Goal: Transaction & Acquisition: Purchase product/service

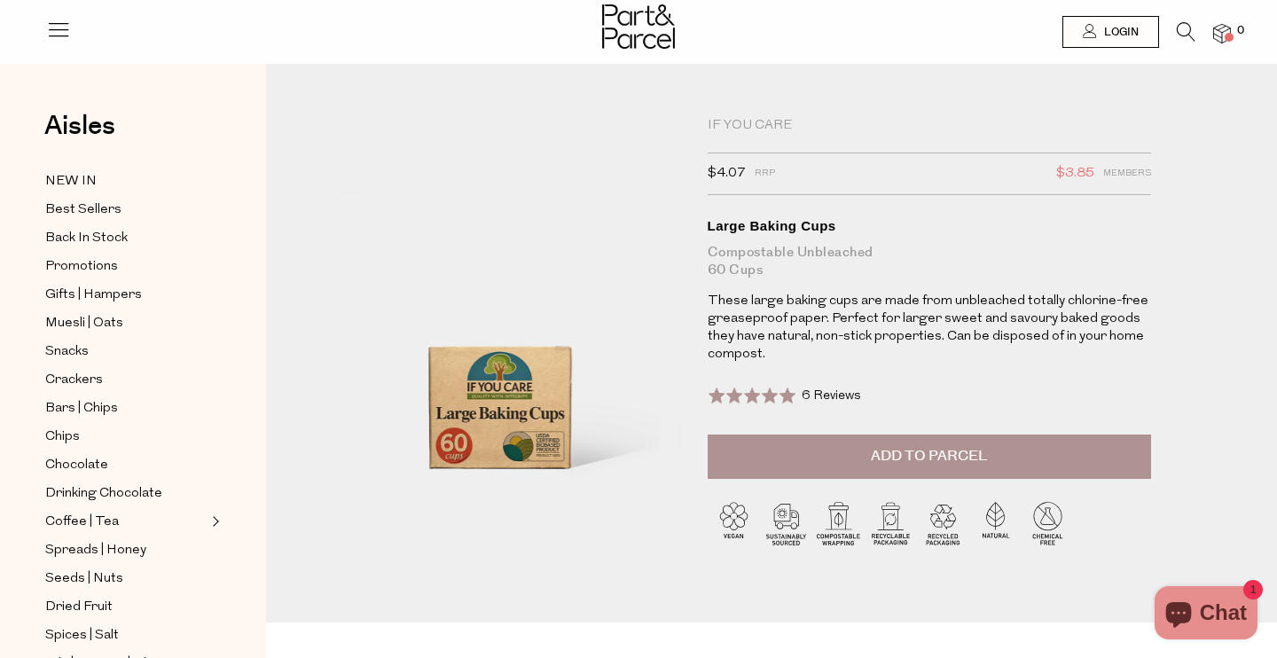
click at [910, 459] on span "Add to Parcel" at bounding box center [929, 456] width 116 height 20
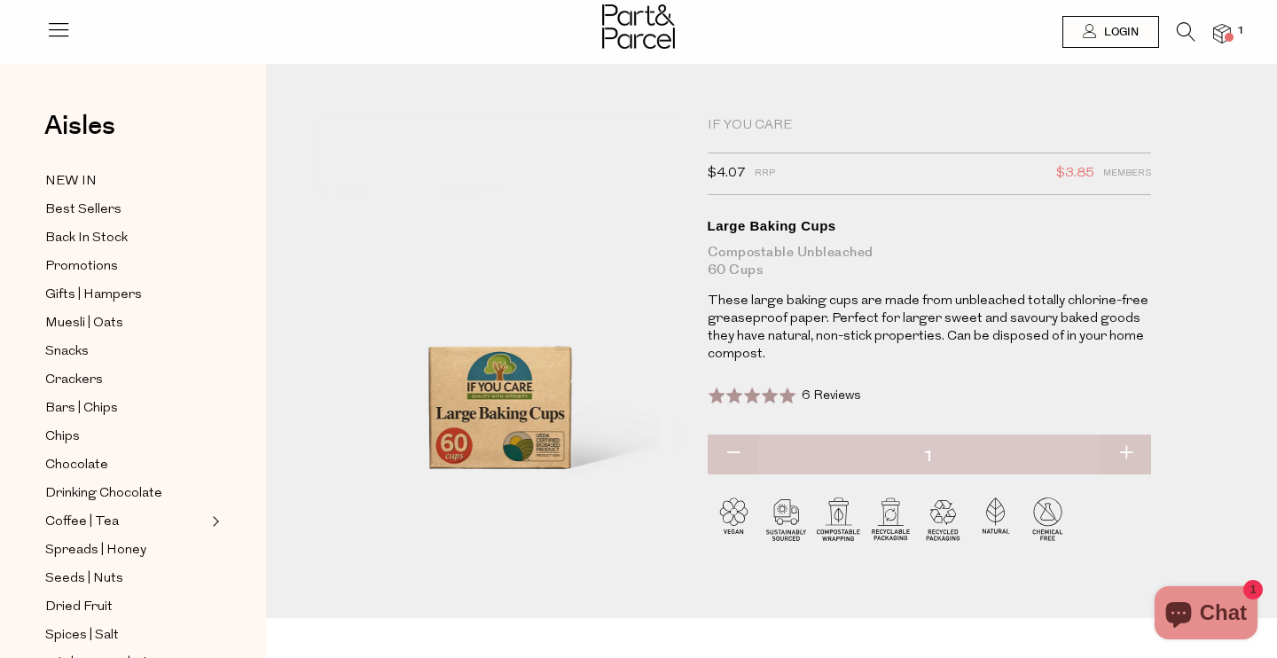
click at [1180, 34] on icon at bounding box center [1186, 32] width 19 height 20
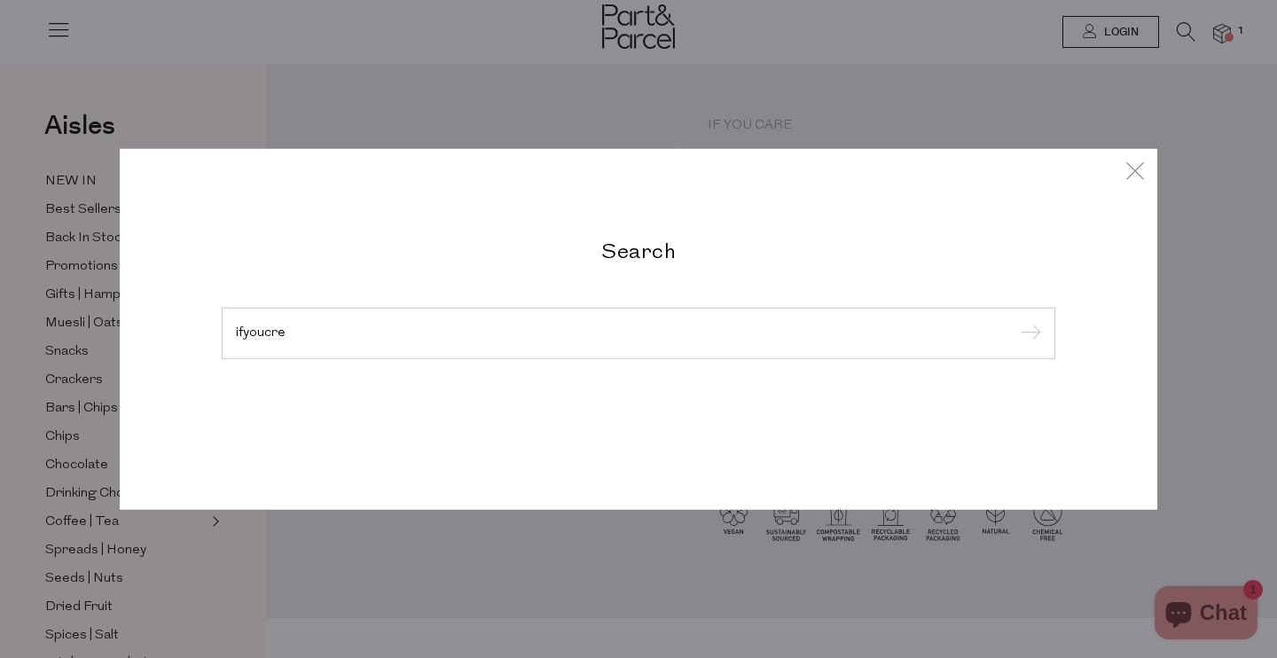
type input "ifyoucre"
click at [1015, 321] on input "submit" at bounding box center [1028, 334] width 27 height 27
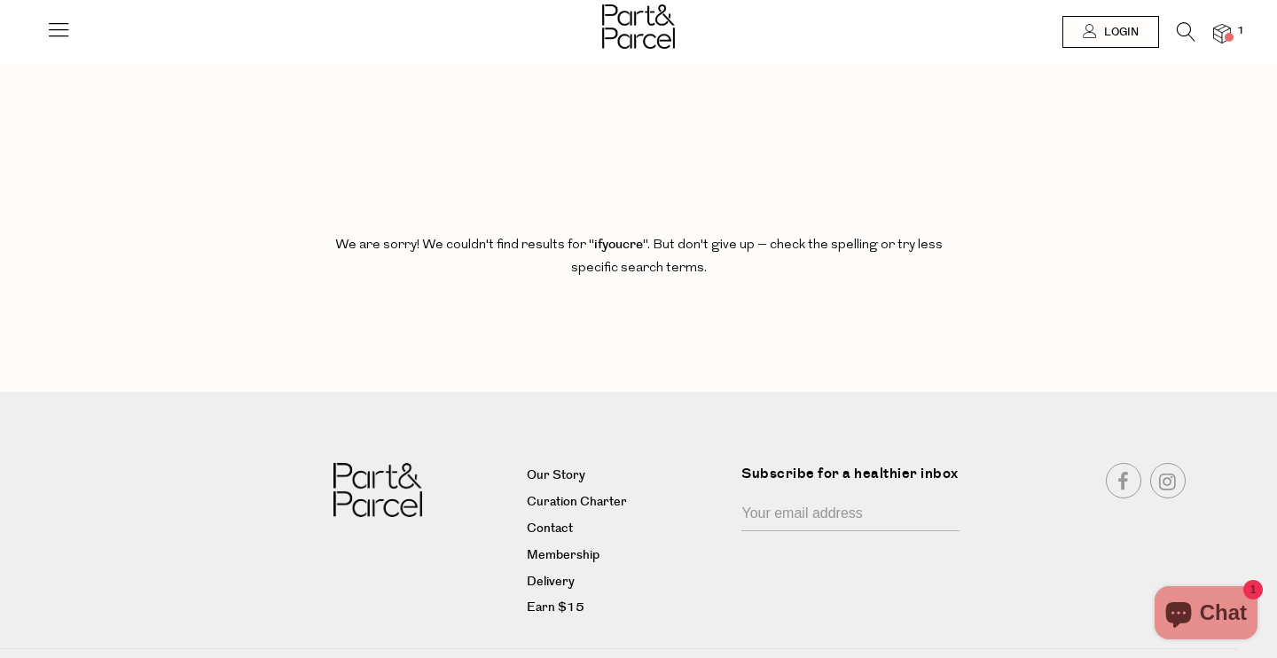
click at [1188, 36] on icon at bounding box center [1186, 32] width 19 height 20
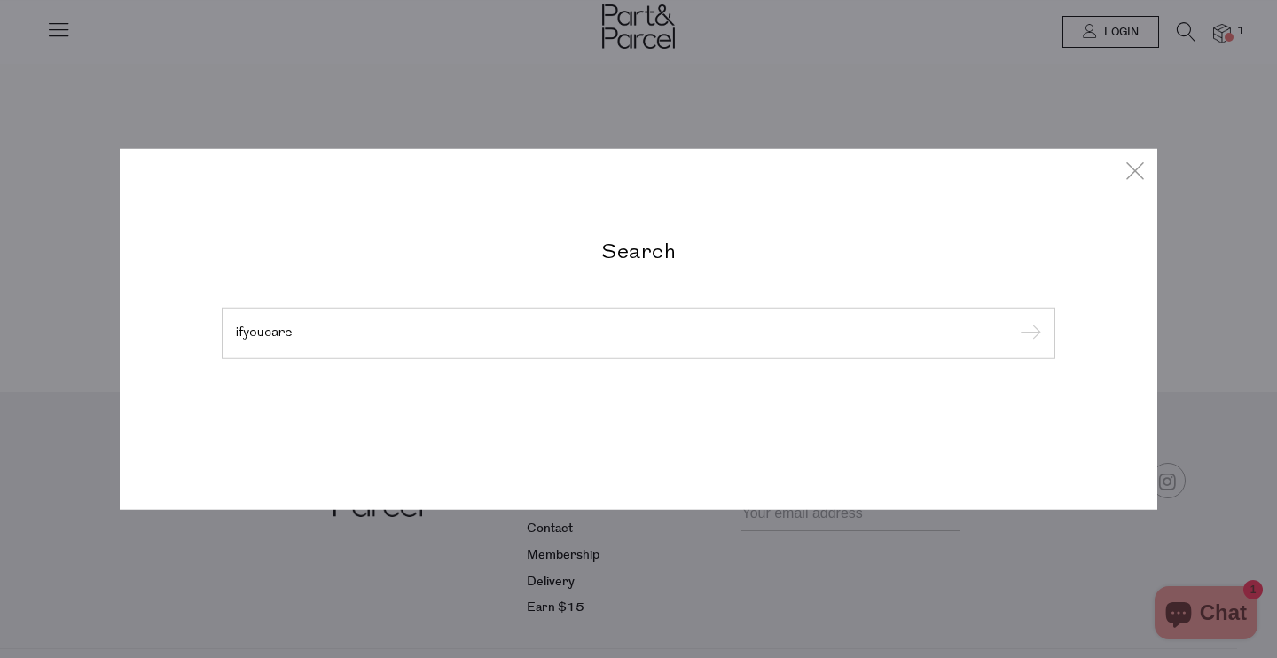
type input "ifyoucare"
click at [1015, 321] on input "submit" at bounding box center [1028, 334] width 27 height 27
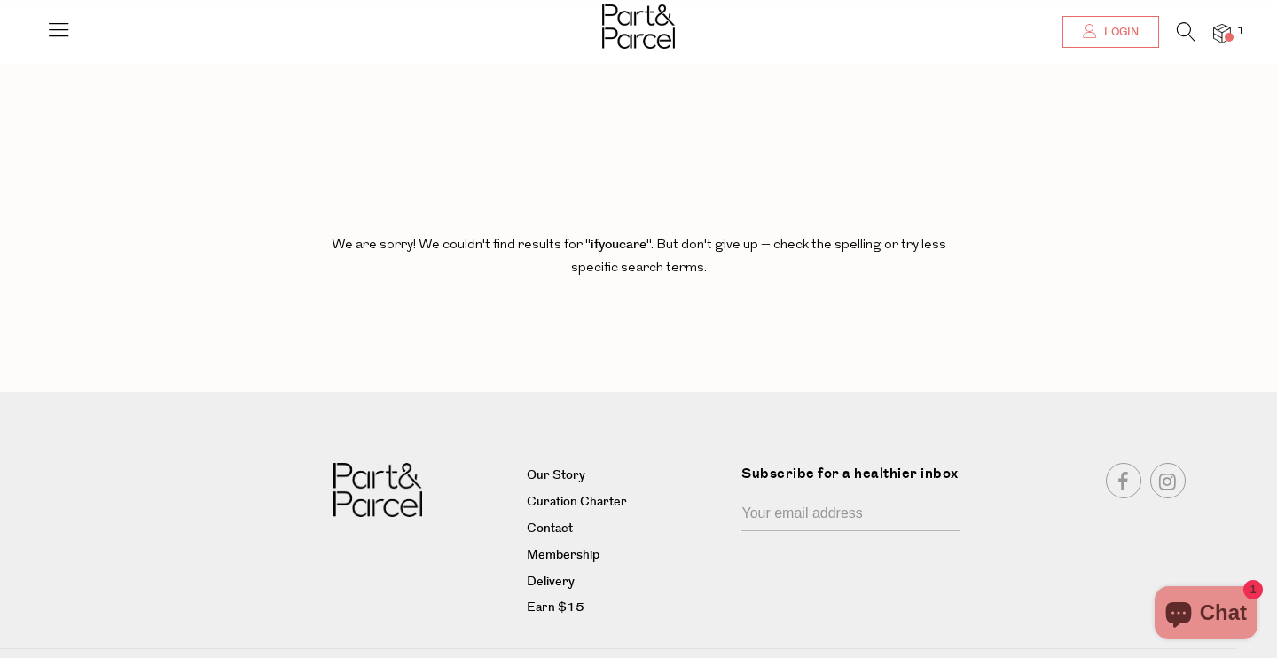
click at [1116, 27] on span "Login" at bounding box center [1119, 32] width 39 height 15
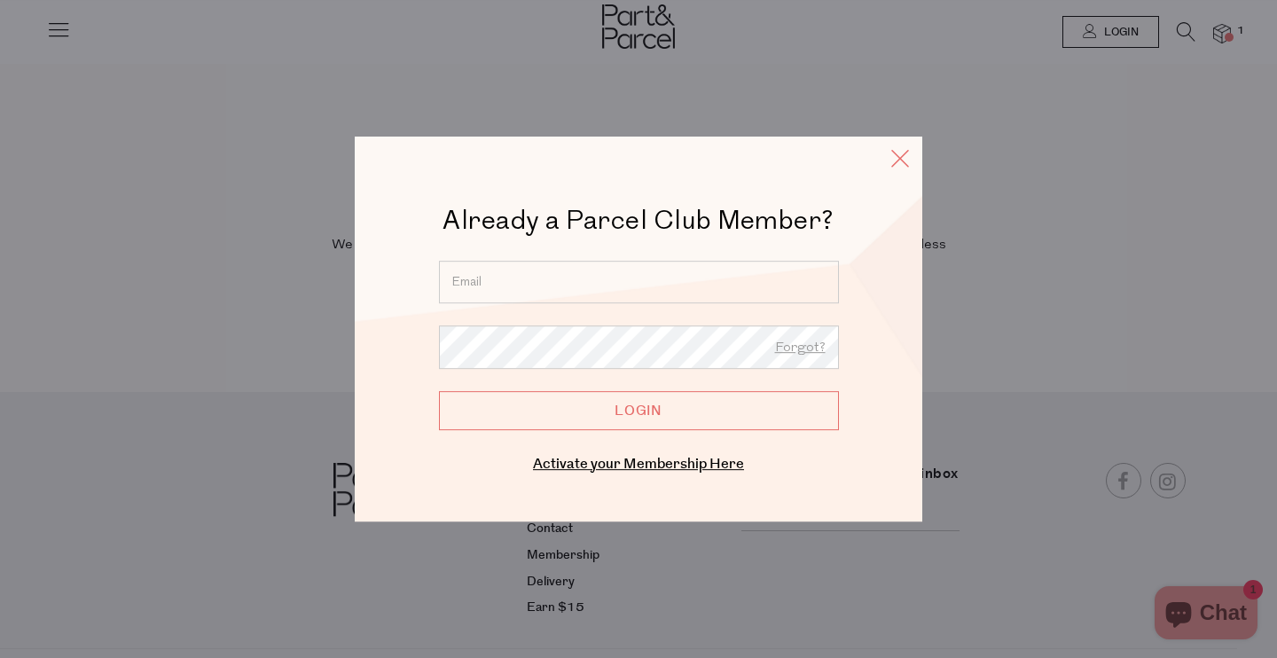
click at [911, 151] on icon at bounding box center [900, 158] width 27 height 26
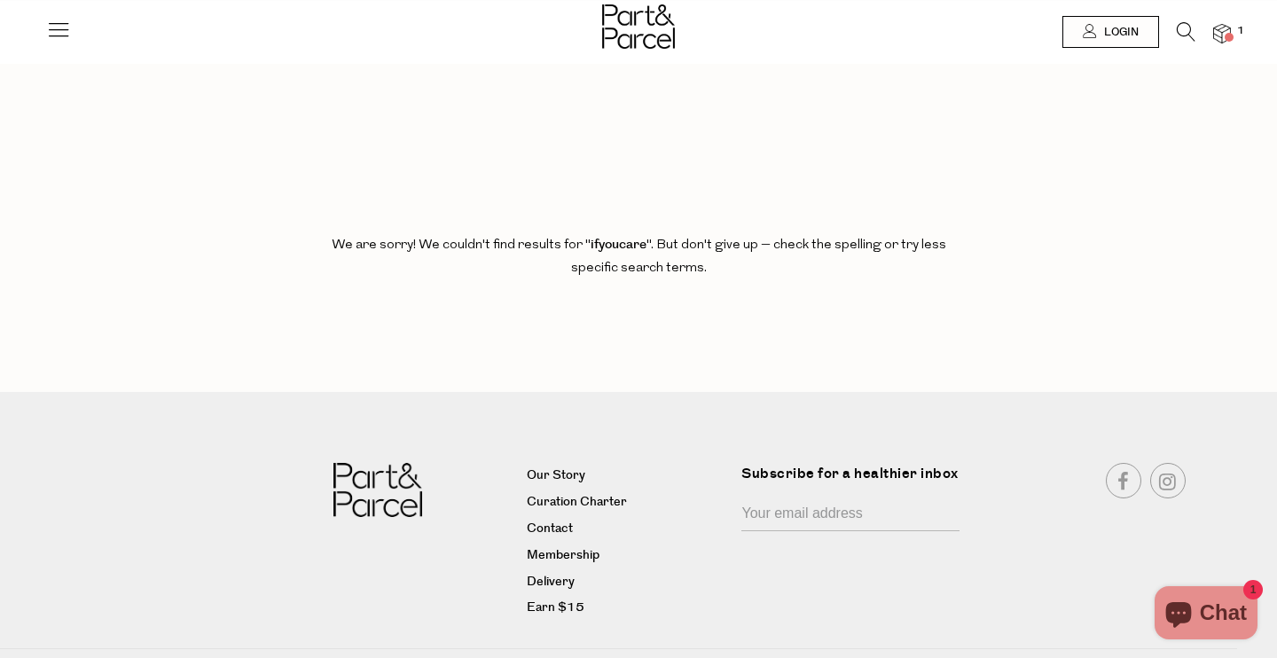
click at [1187, 34] on icon at bounding box center [1186, 32] width 19 height 20
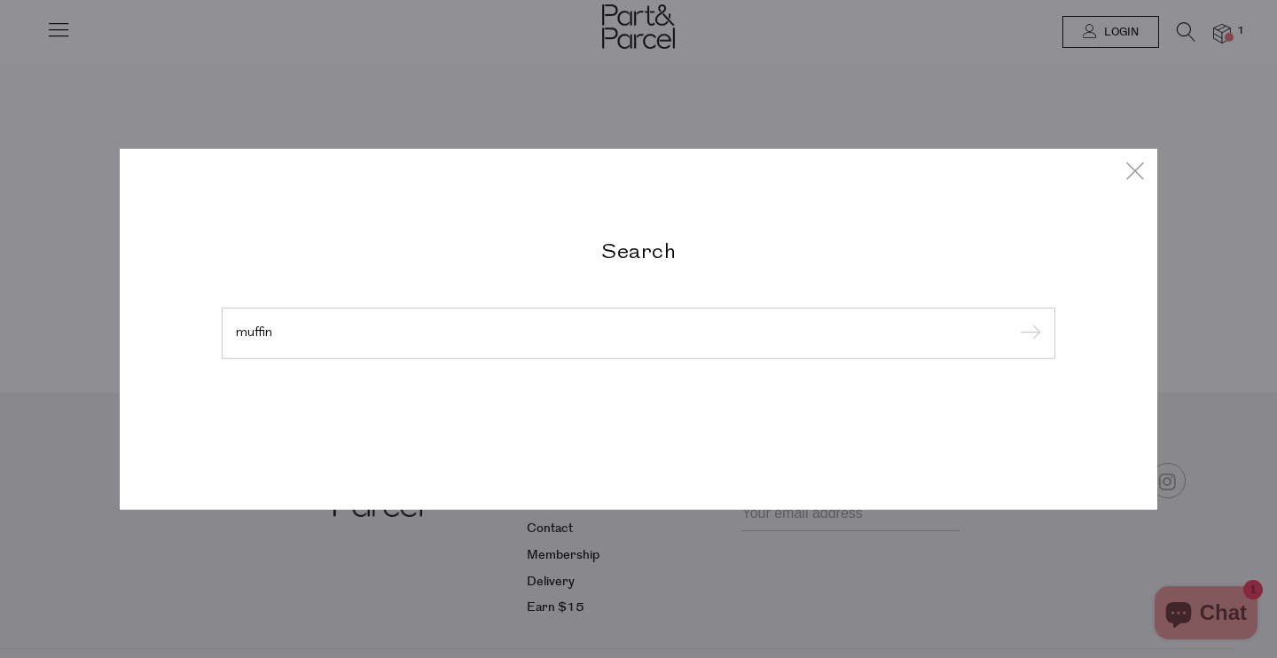
type input "muffin"
click at [1015, 321] on input "submit" at bounding box center [1028, 334] width 27 height 27
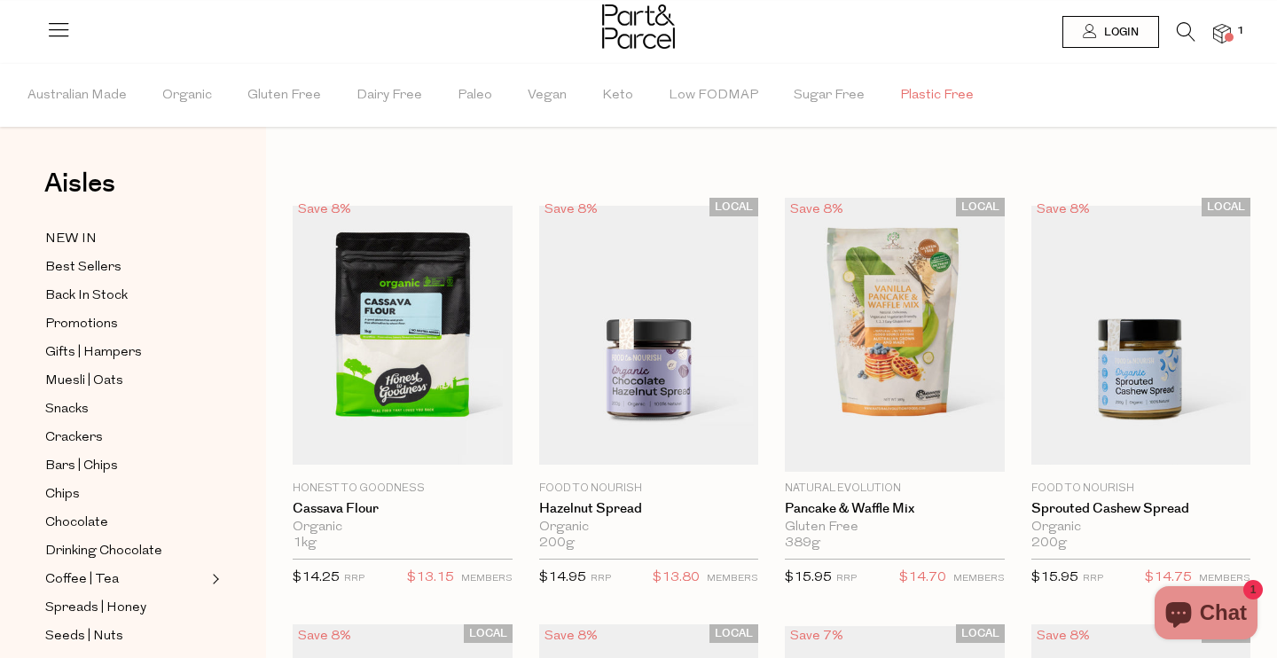
click at [933, 99] on span "Plastic Free" at bounding box center [937, 96] width 74 height 62
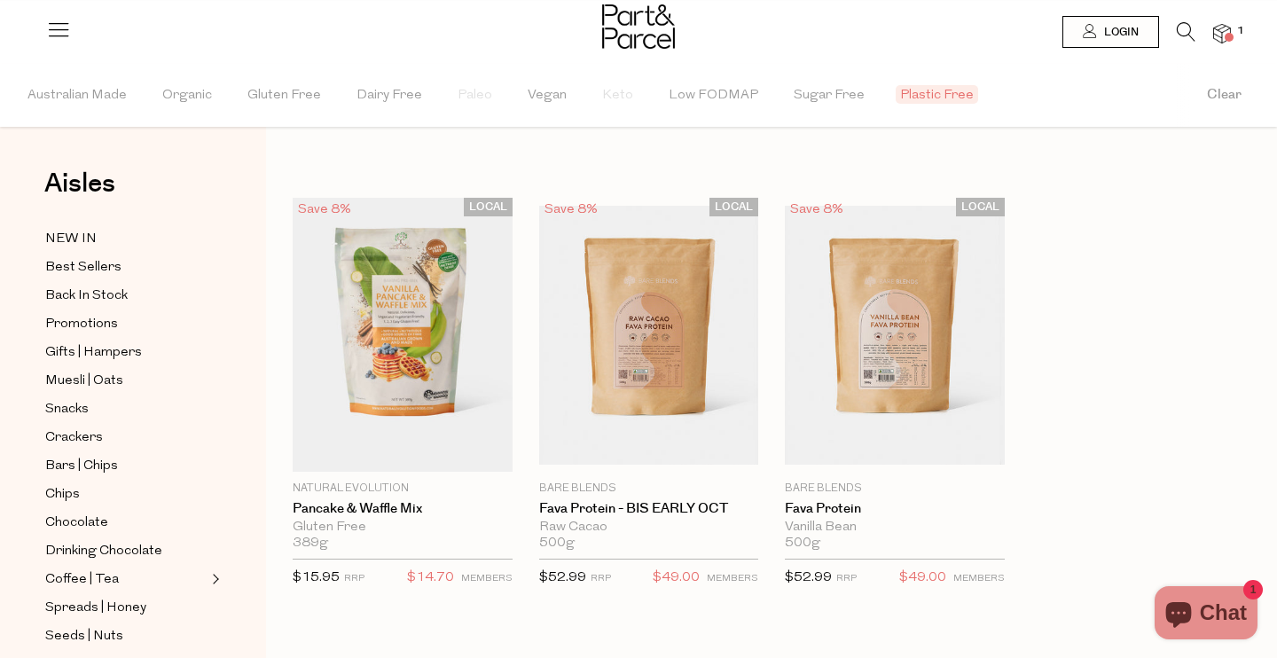
click at [1186, 34] on icon at bounding box center [1186, 32] width 19 height 20
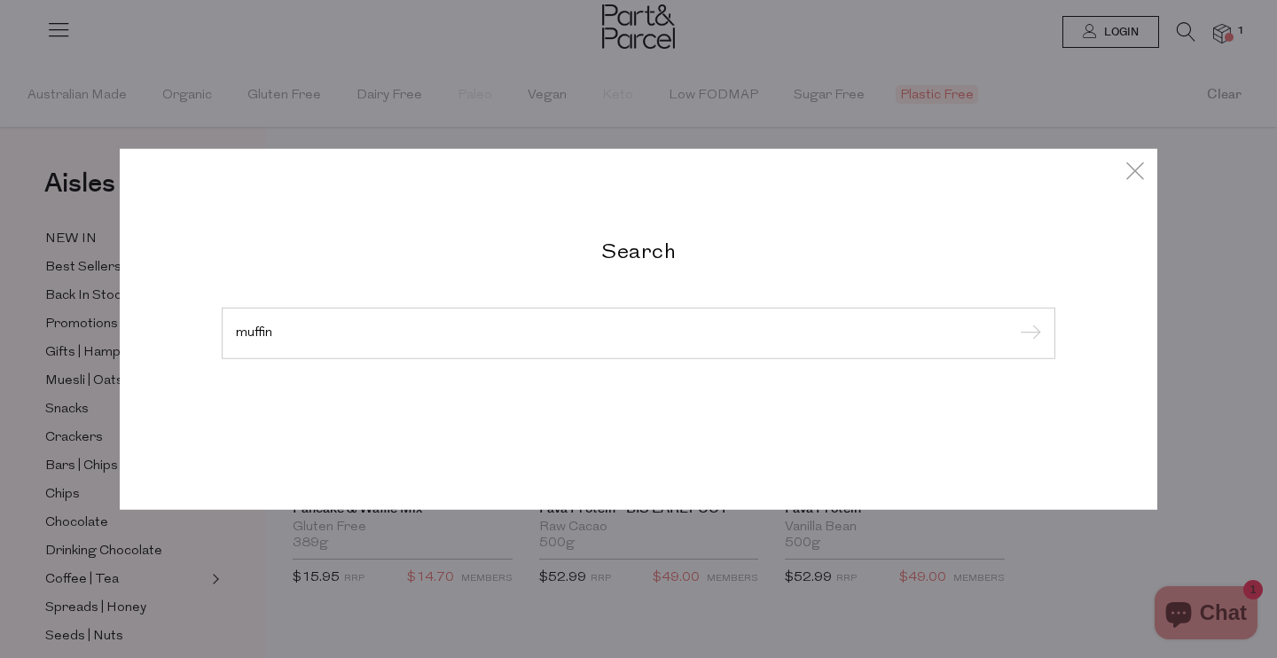
type input "muffin"
click at [1015, 321] on input "submit" at bounding box center [1028, 334] width 27 height 27
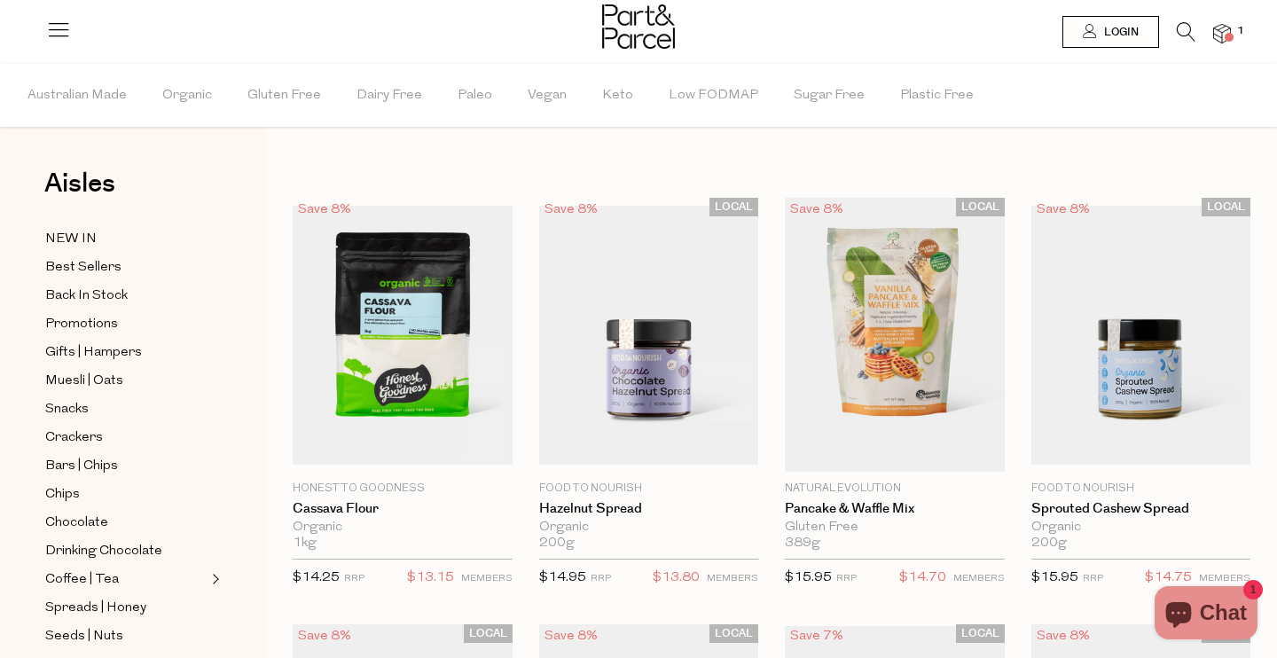
click at [1187, 35] on icon at bounding box center [1186, 32] width 19 height 20
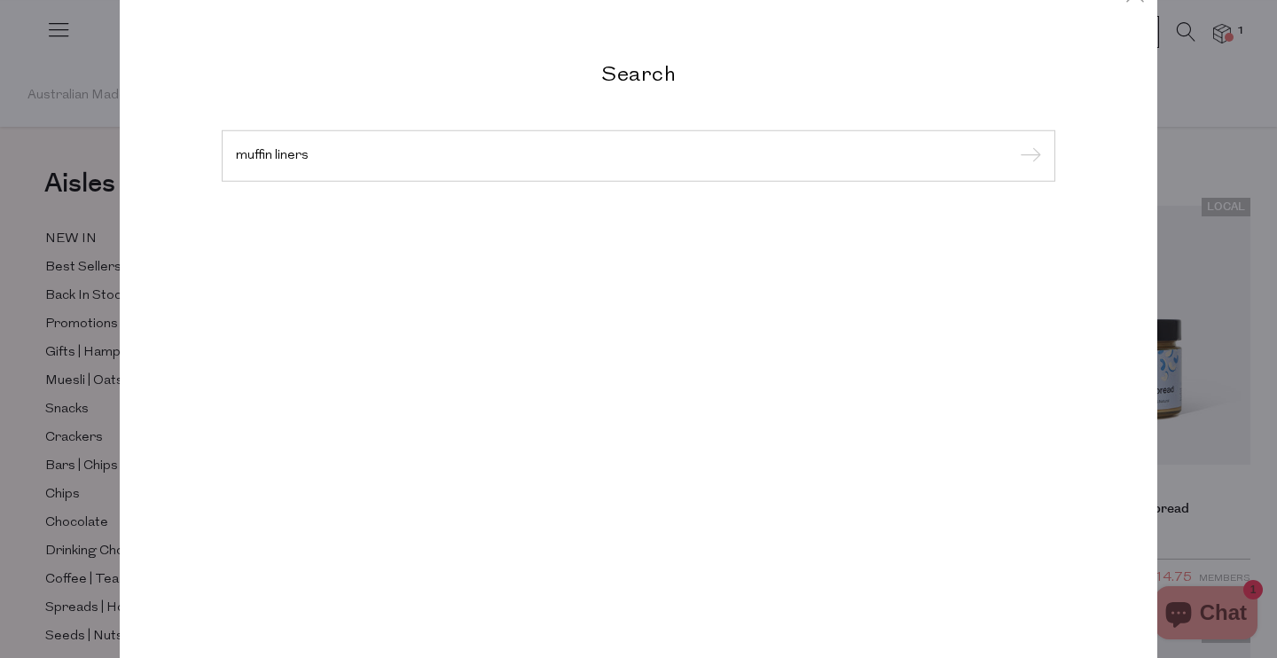
type input "muffin liners"
click at [1015, 144] on input "submit" at bounding box center [1028, 157] width 27 height 27
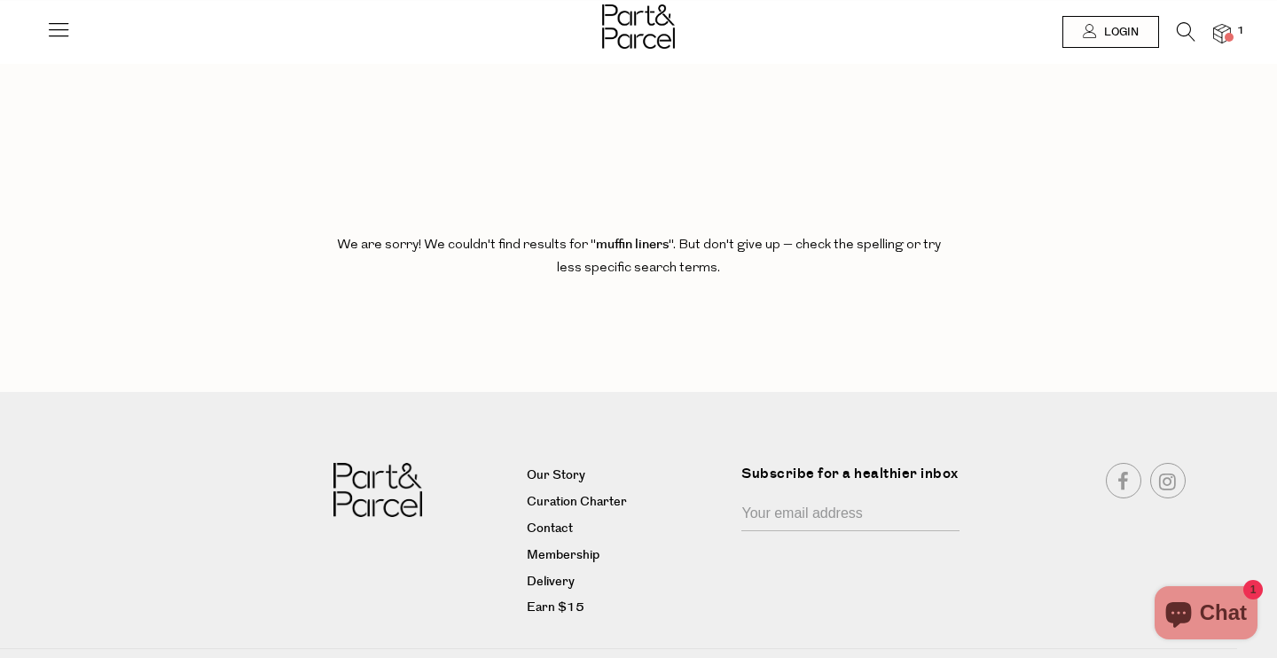
click at [1223, 40] on img at bounding box center [1222, 34] width 18 height 20
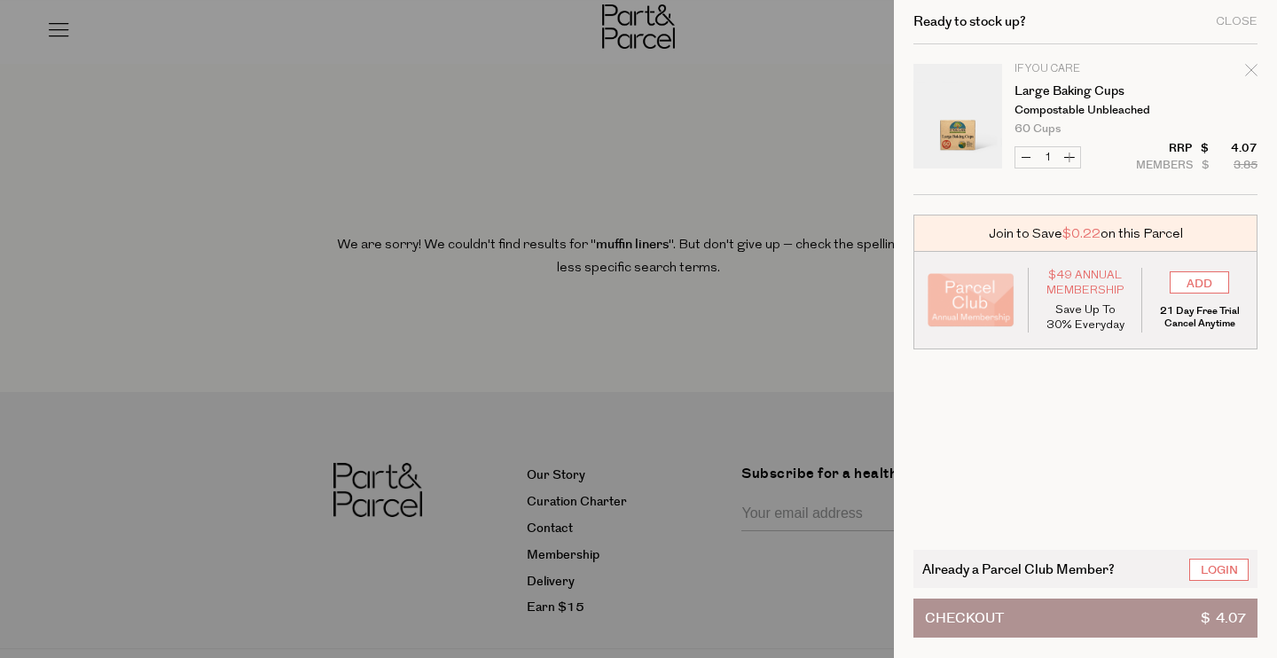
click at [828, 158] on div at bounding box center [638, 329] width 1277 height 658
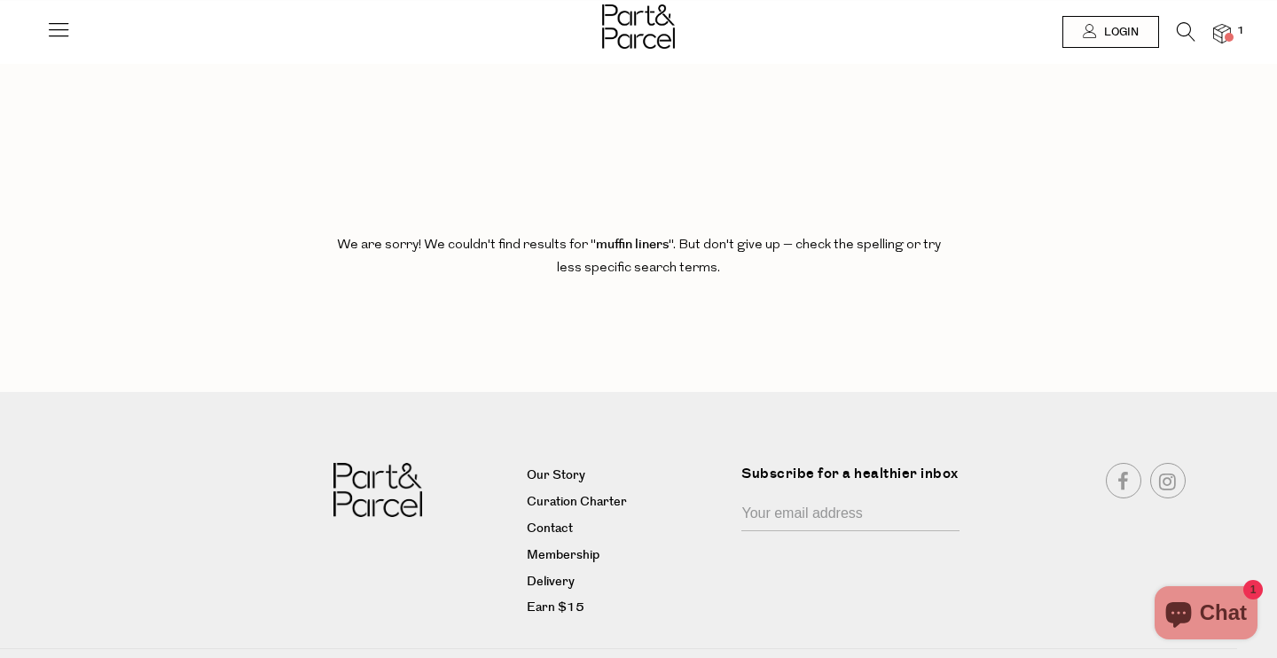
click at [1183, 26] on icon at bounding box center [1186, 32] width 19 height 20
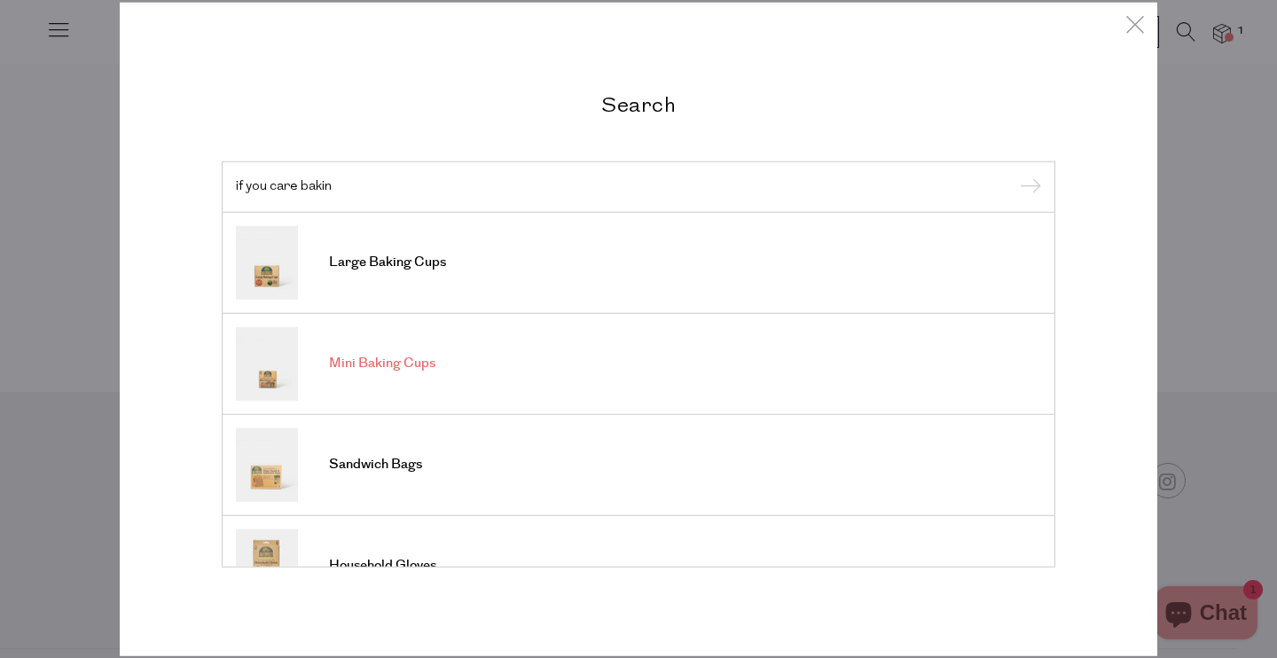
type input "if you care bakin"
click at [382, 358] on span "Mini Baking Cups" at bounding box center [382, 364] width 106 height 18
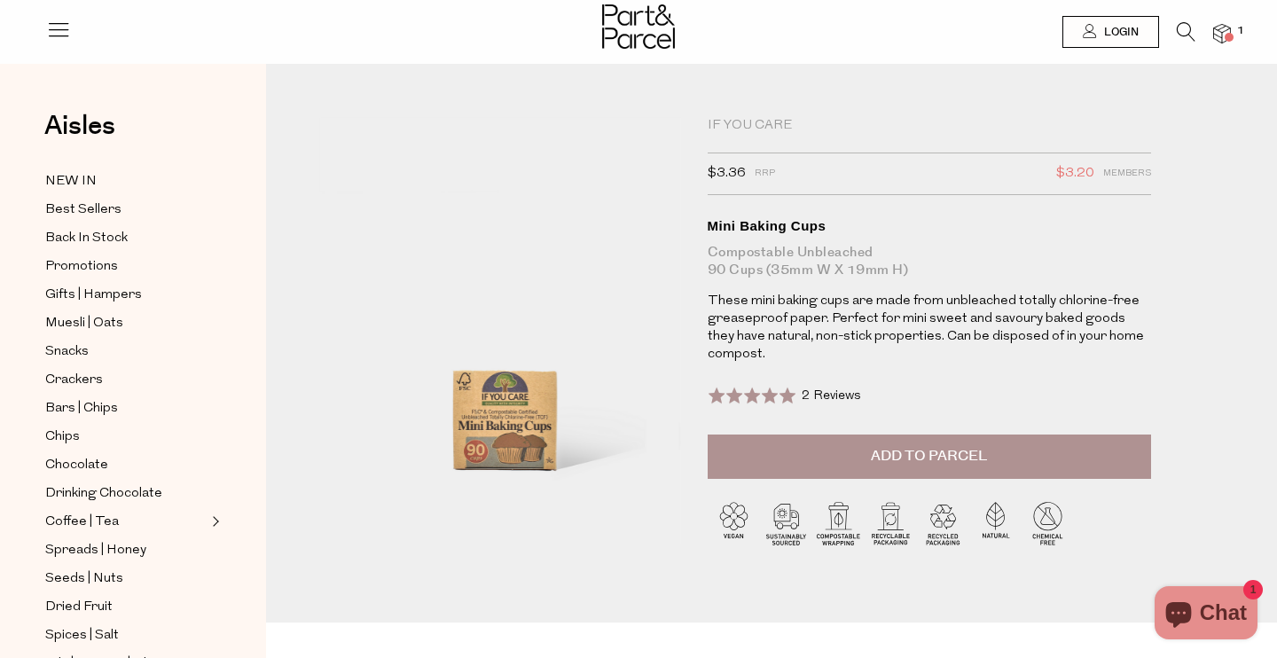
click at [917, 460] on span "Add to Parcel" at bounding box center [929, 456] width 116 height 20
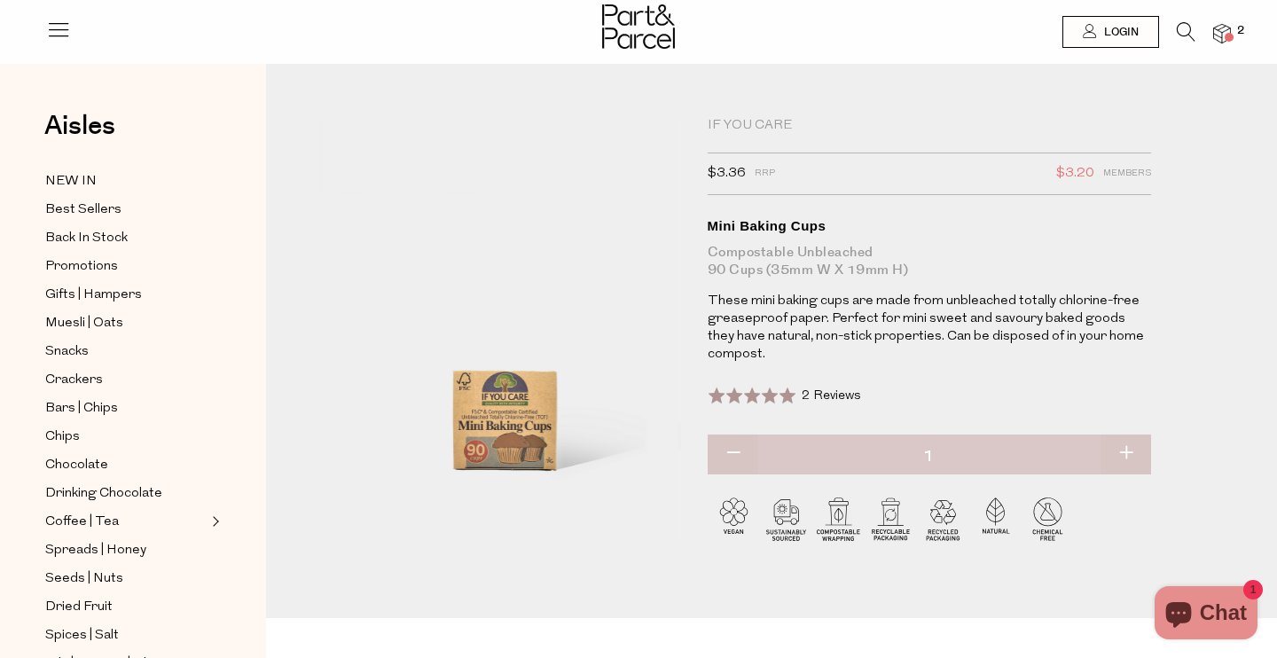
click at [1182, 27] on icon at bounding box center [1186, 32] width 19 height 20
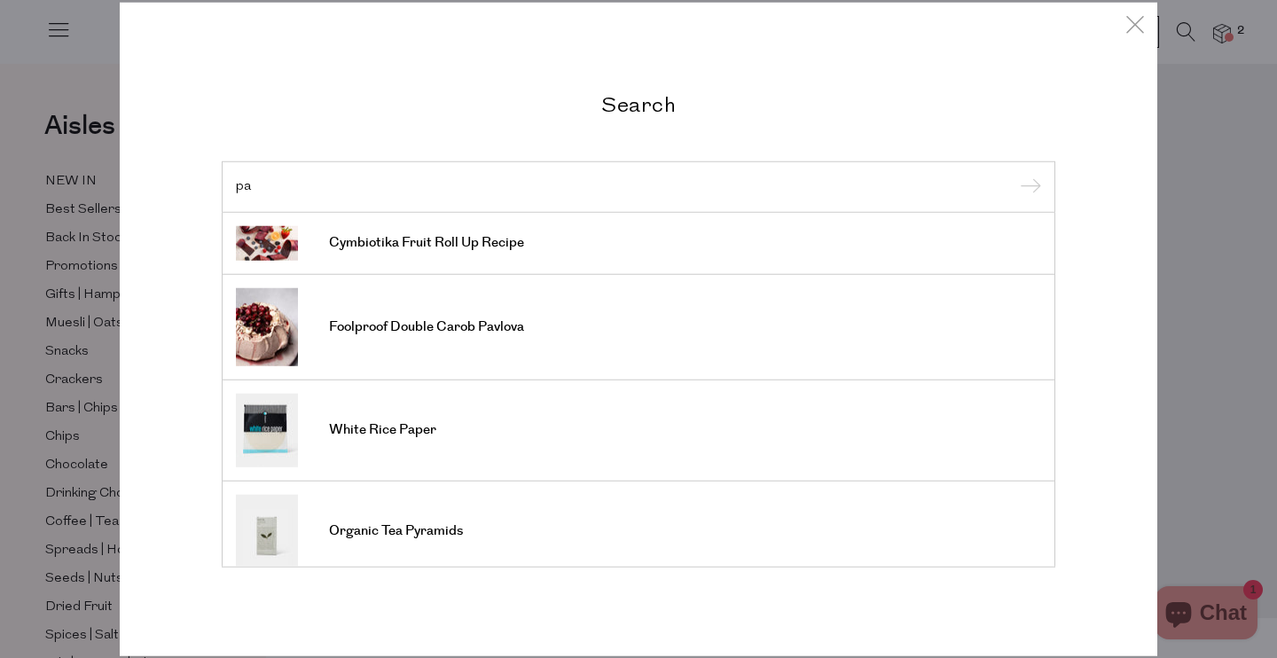
type input "p"
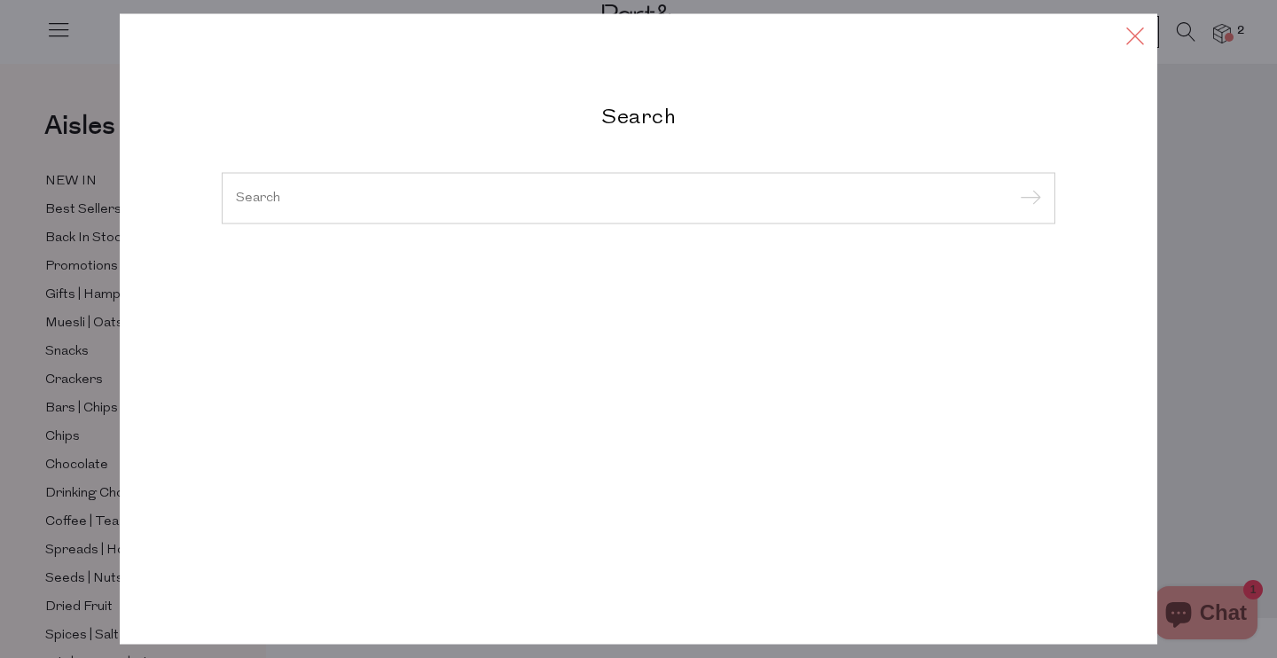
click at [1136, 20] on div "Search Cymbiotika Fruit Roll Up Recipe Foolproof Double Carob Pavlova White Ric…" at bounding box center [639, 329] width 1038 height 658
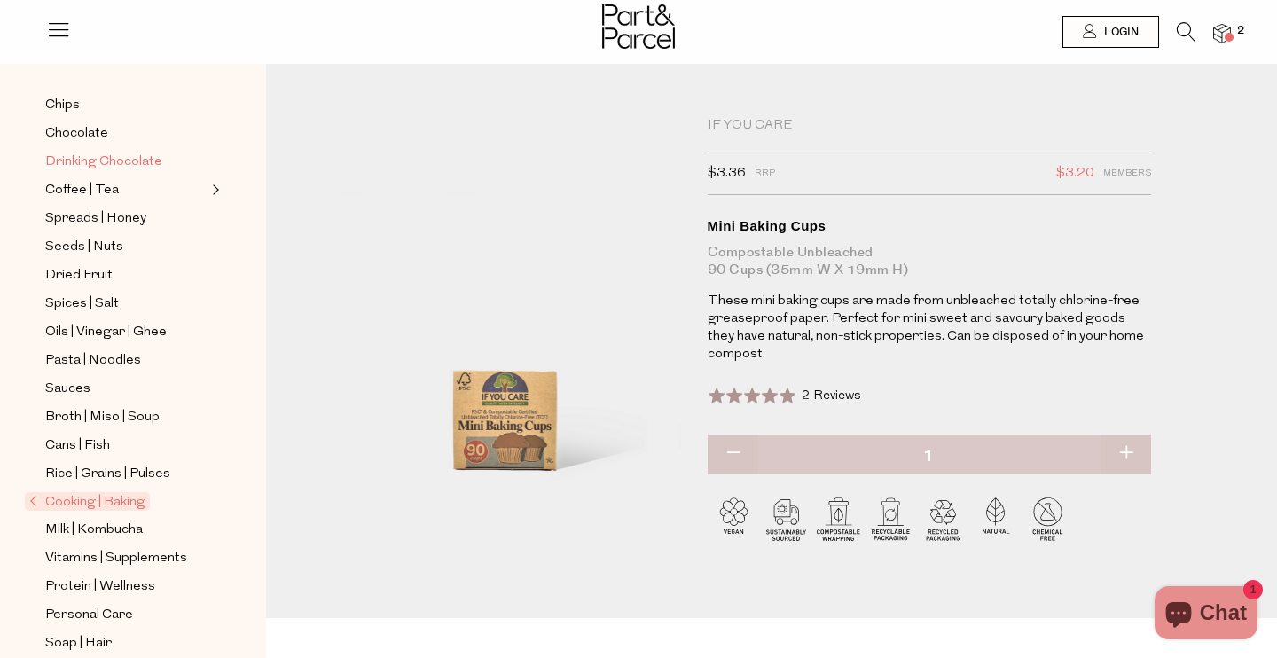
scroll to position [408, 0]
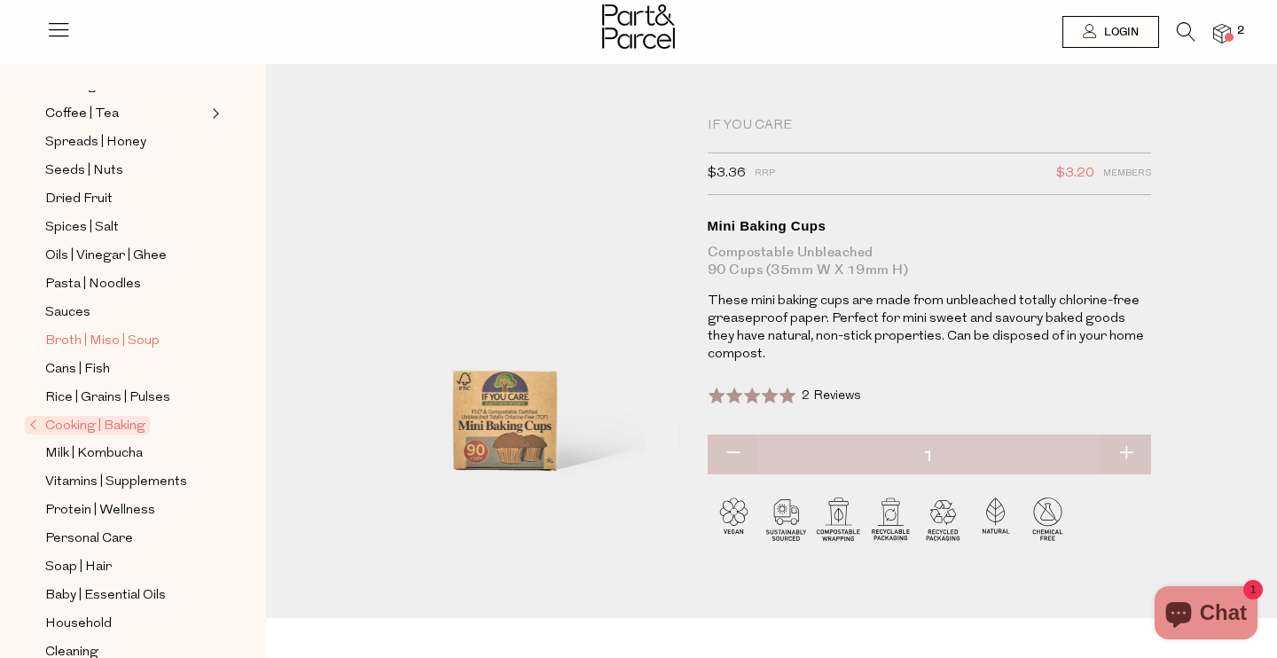
click at [98, 337] on span "Broth | Miso | Soup" at bounding box center [102, 341] width 114 height 21
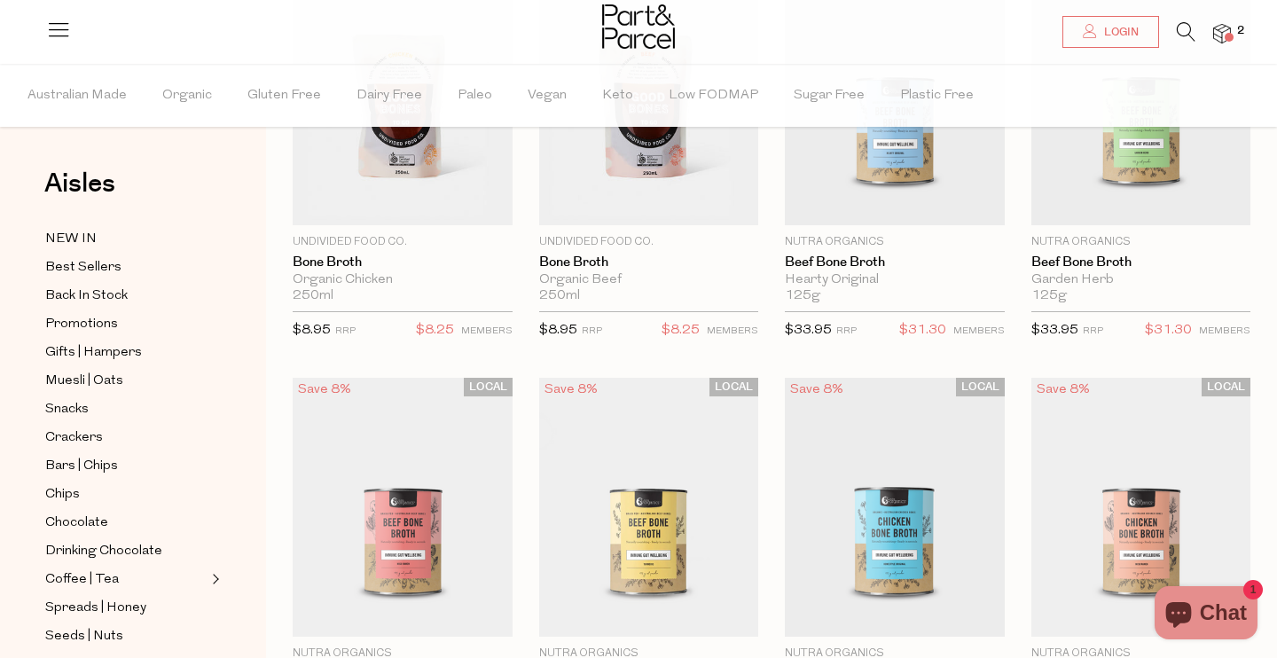
scroll to position [137, 0]
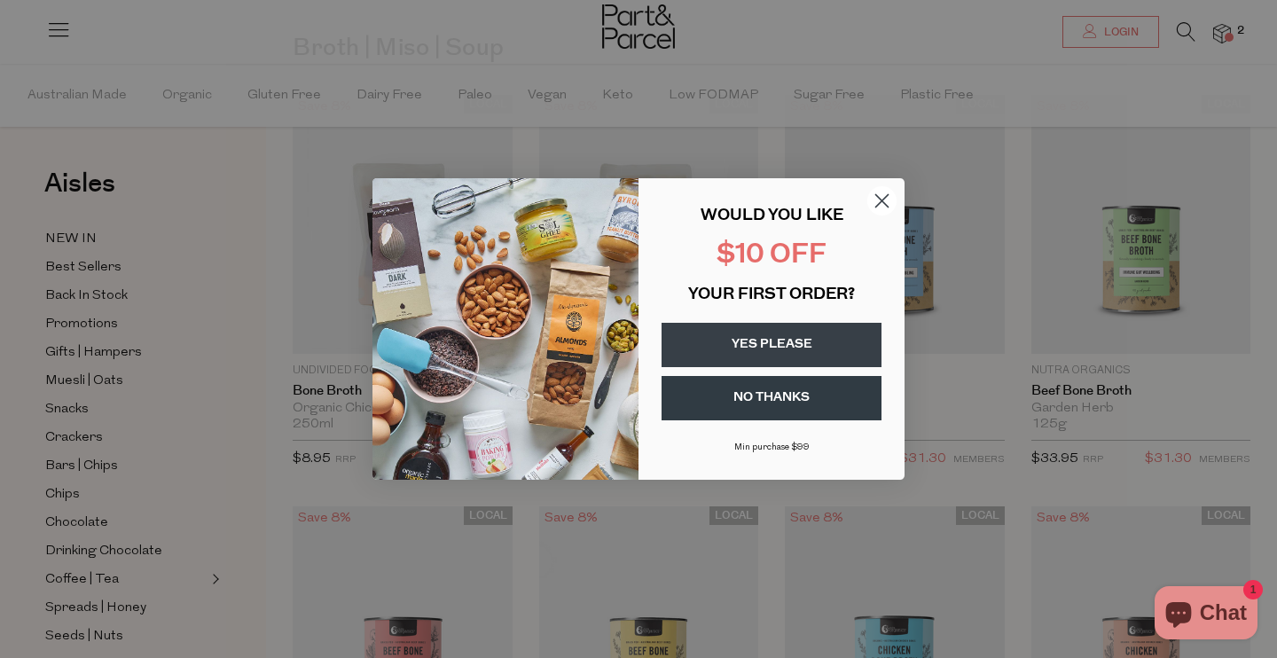
click at [881, 199] on icon "Close dialog" at bounding box center [882, 201] width 12 height 12
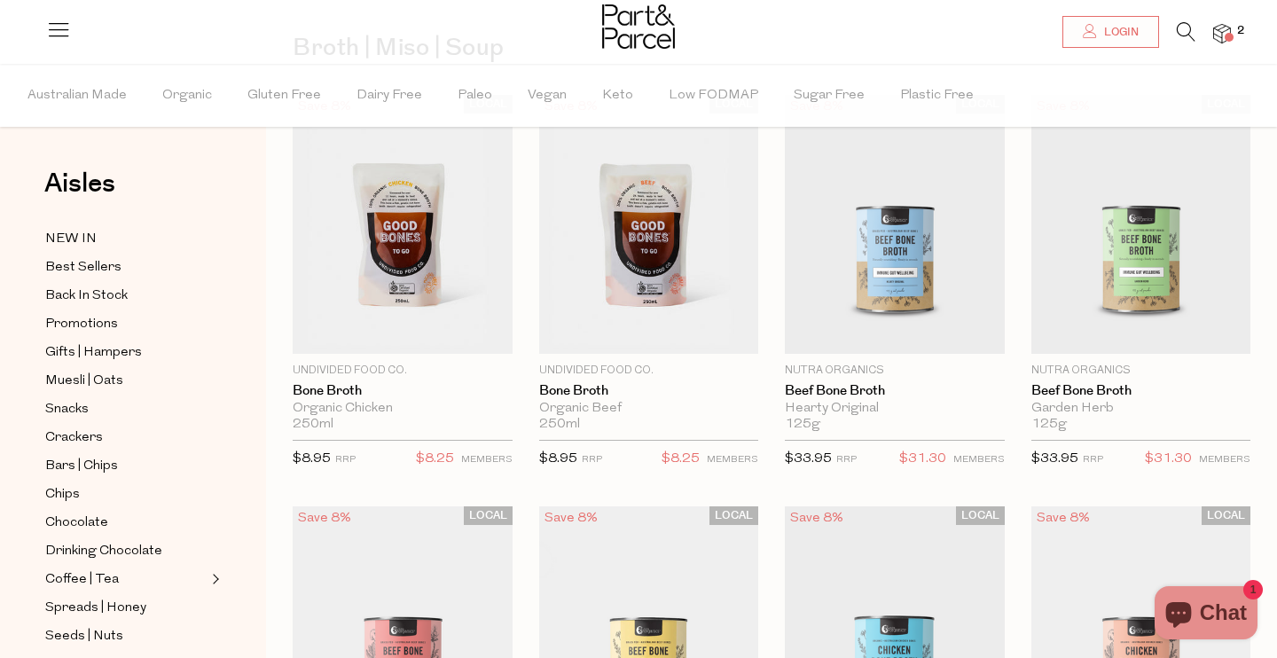
click at [1225, 28] on img at bounding box center [1222, 34] width 18 height 20
